Goal: Information Seeking & Learning: Learn about a topic

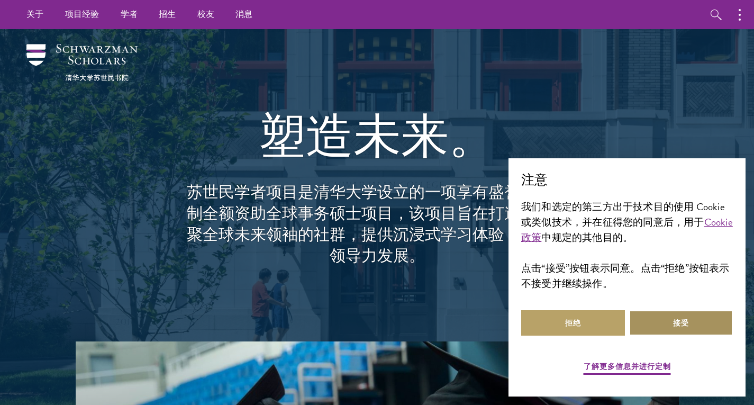
click at [677, 328] on button "接受" at bounding box center [681, 322] width 104 height 25
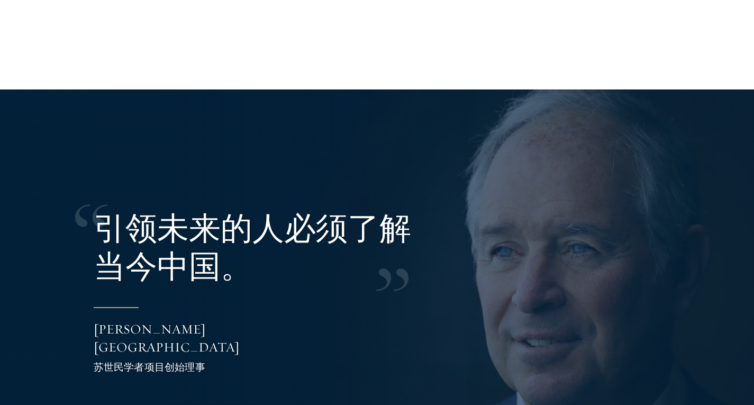
scroll to position [2010, 0]
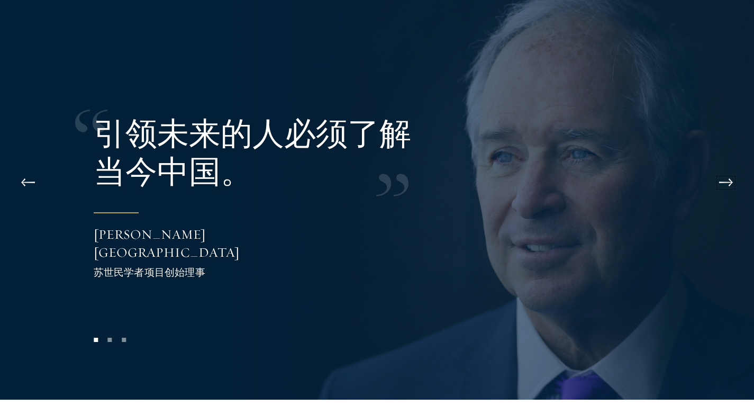
click at [718, 182] on button at bounding box center [725, 183] width 35 height 30
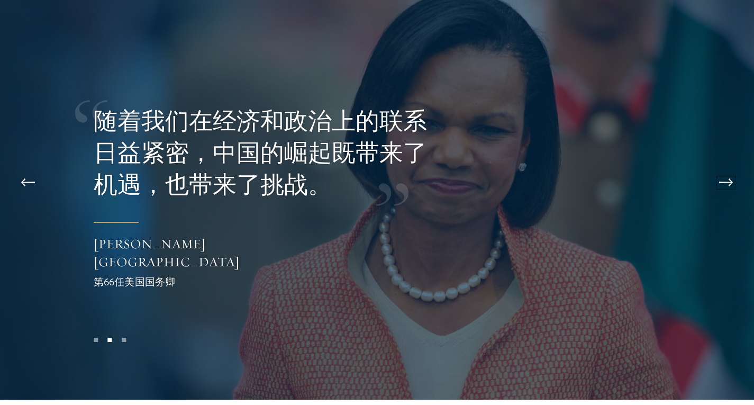
click at [718, 182] on button at bounding box center [725, 183] width 35 height 30
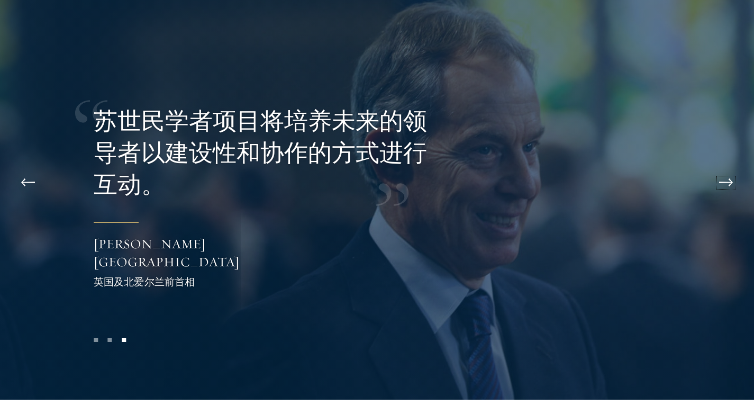
click at [718, 182] on button at bounding box center [725, 183] width 35 height 30
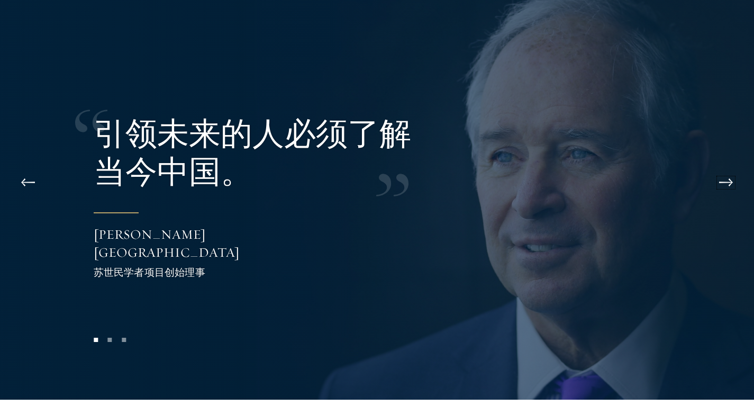
click at [718, 182] on button at bounding box center [725, 183] width 35 height 30
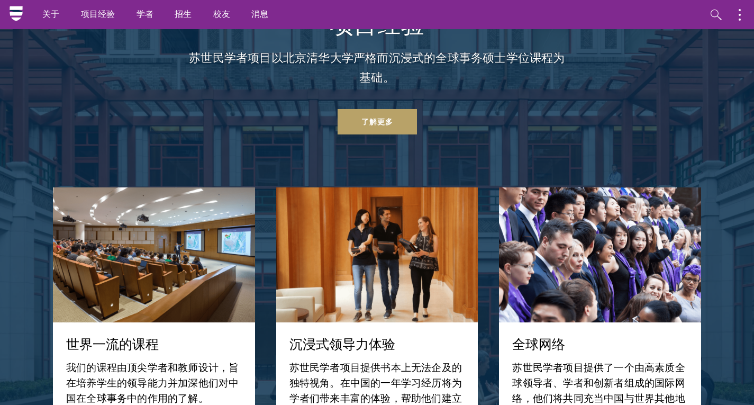
scroll to position [896, 0]
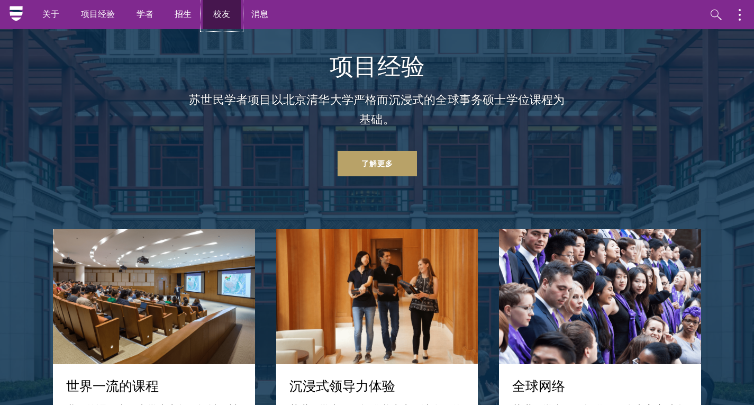
click at [223, 13] on font "校友" at bounding box center [221, 14] width 17 height 12
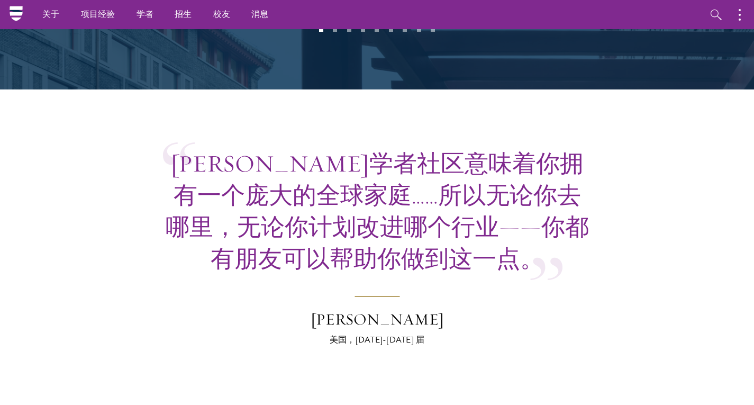
scroll to position [2470, 0]
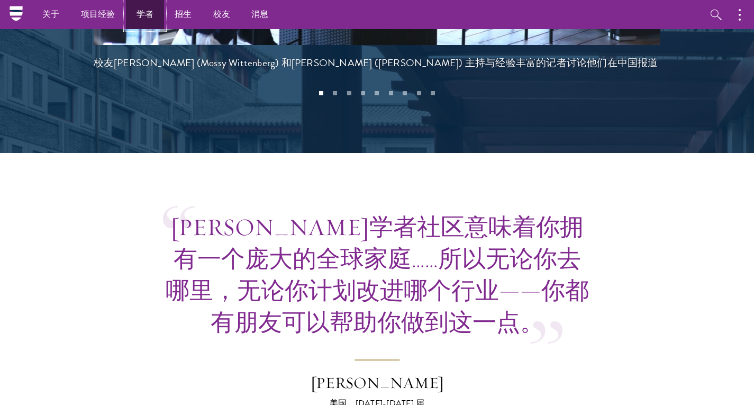
click at [144, 11] on font "学者" at bounding box center [144, 14] width 17 height 12
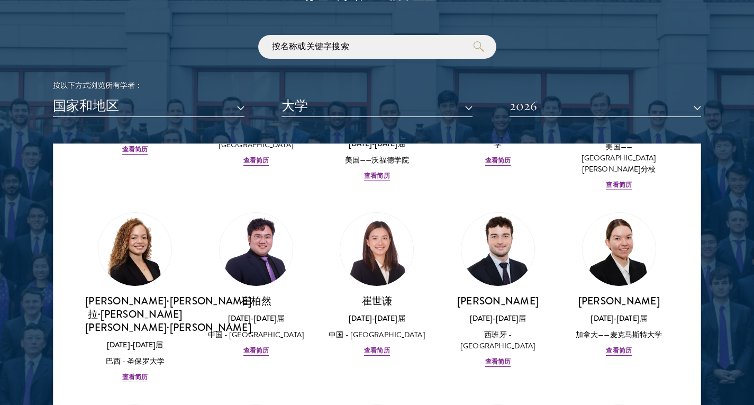
scroll to position [1269, 0]
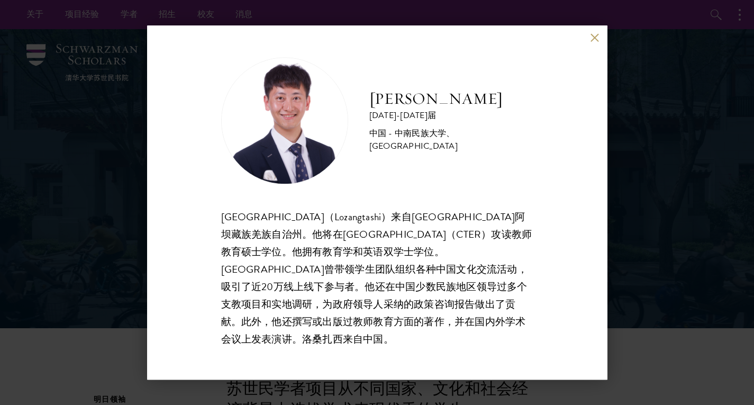
click at [641, 222] on div "洛赞塔什 2025-2026届 中国 - 中南民族大学、北京师范大学 洛桑扎西（Lozangtashi）来自四川省阿坝藏族羌族自治州。他将在北京师范大学教师教…" at bounding box center [377, 202] width 754 height 405
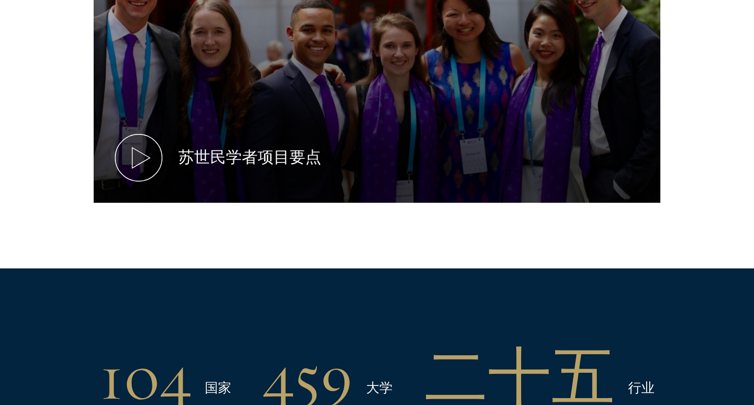
scroll to position [899, 0]
